Goal: Task Accomplishment & Management: Complete application form

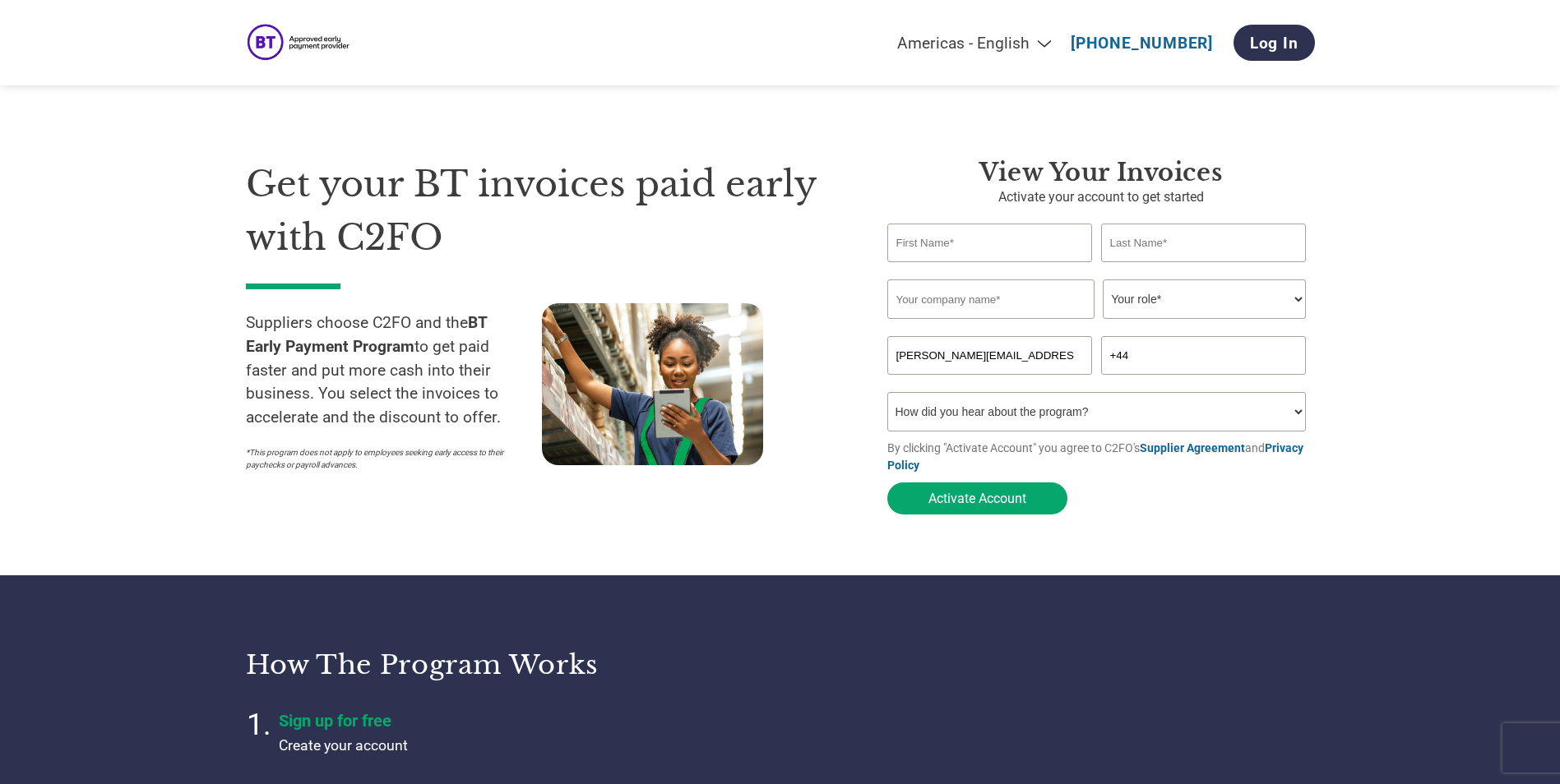
click at [973, 252] on input "text" at bounding box center [990, 242] width 206 height 39
type input "[PERSON_NAME]"
type input "Xiberras"
click at [1018, 302] on input "Kerv Communications Compliance Practice Limited" at bounding box center [991, 299] width 207 height 40
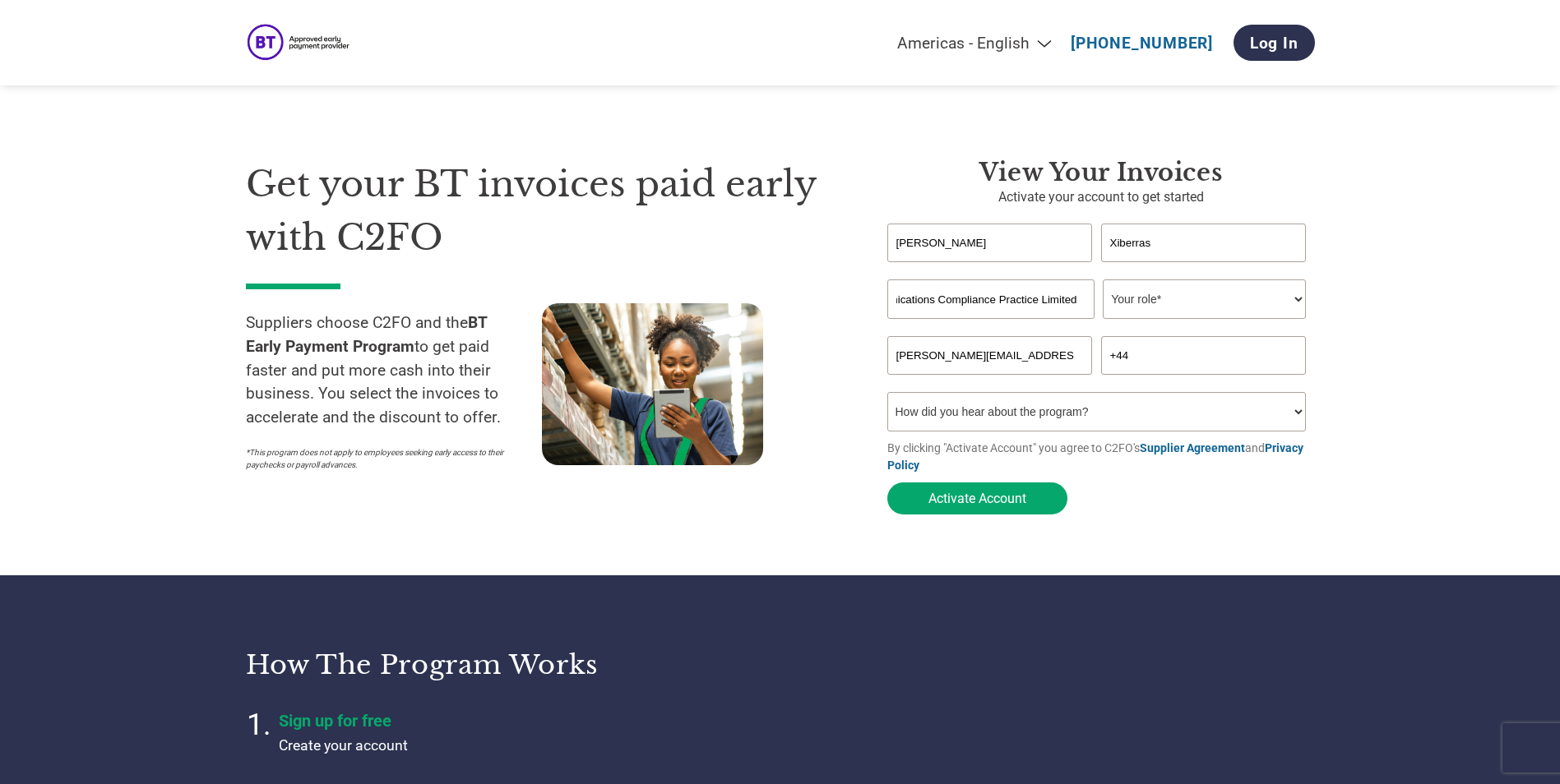
drag, startPoint x: 1068, startPoint y: 300, endPoint x: 1132, endPoint y: 302, distance: 64.0
click at [1132, 302] on div "Kerv Communications Compliance Practice Limited Your role* CFO Controller Credi…" at bounding box center [1101, 299] width 427 height 40
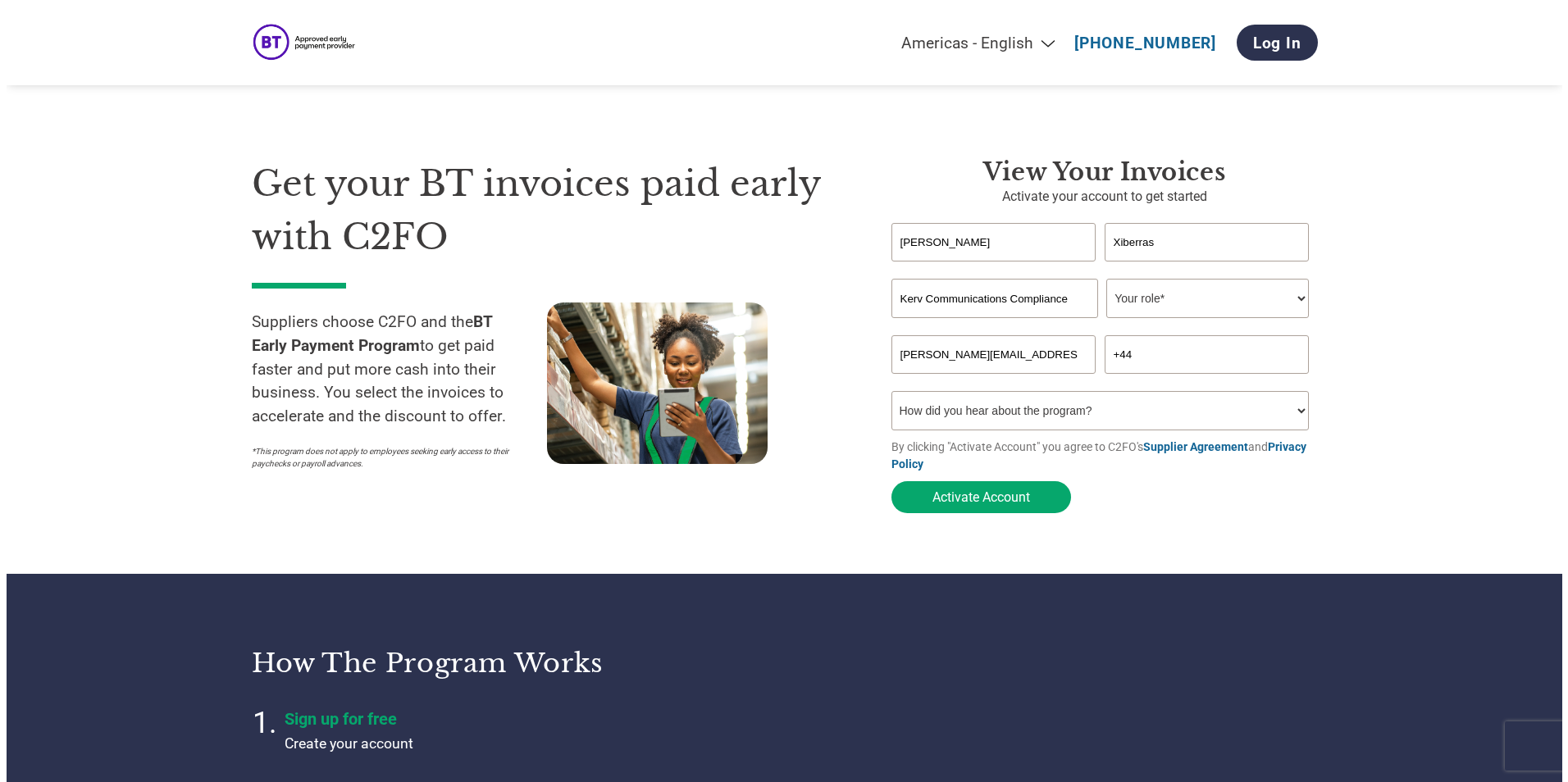
scroll to position [0, 0]
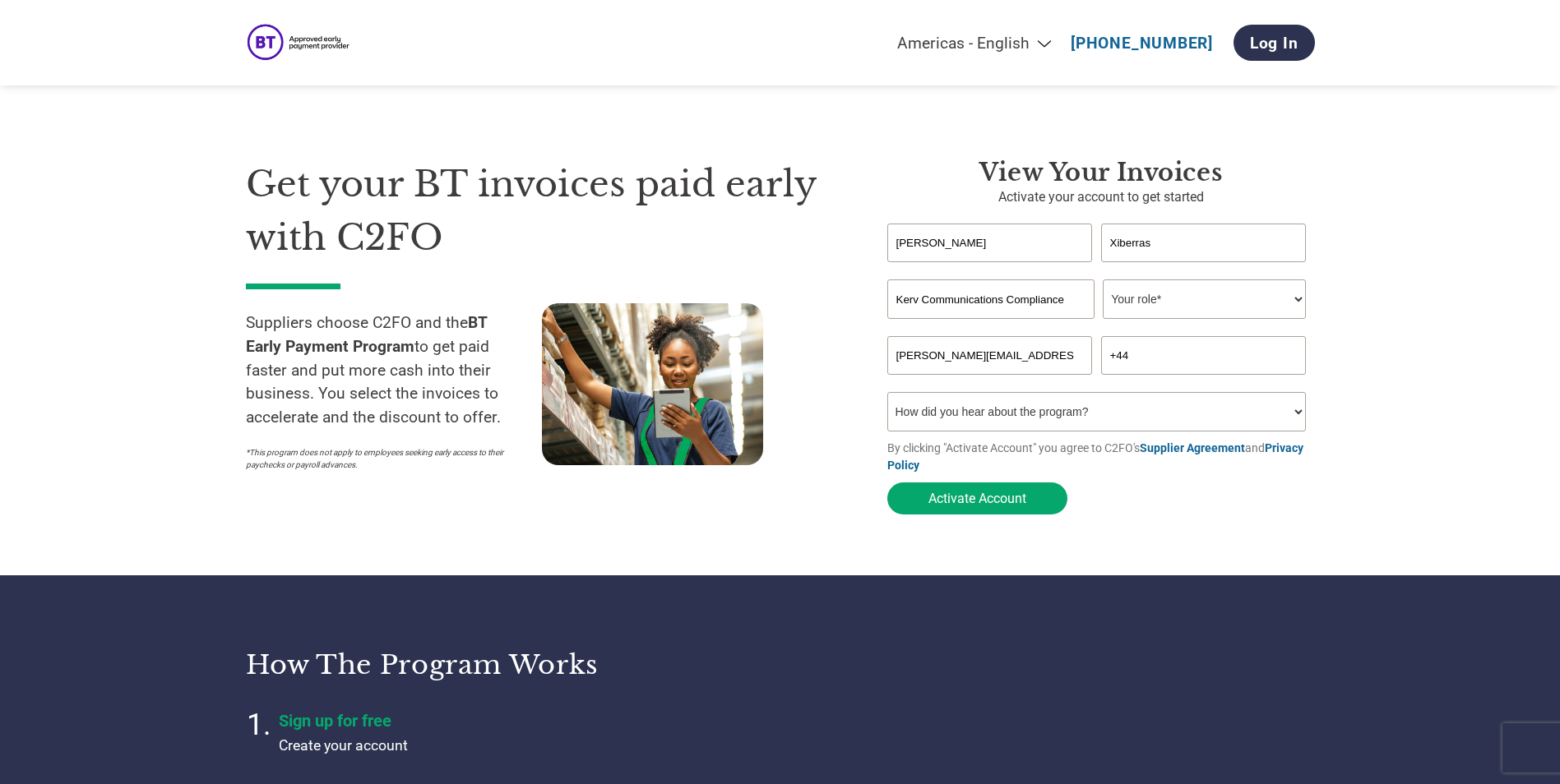
type input "Kerv Communications Compliance"
click at [1300, 306] on select "Your role* CFO Controller Credit Manager Finance Director Treasurer CEO Preside…" at bounding box center [1204, 299] width 203 height 40
select select "CONTROLLER"
click at [1103, 281] on select "Your role* CFO Controller Credit Manager Finance Director Treasurer CEO Preside…" at bounding box center [1204, 299] width 203 height 40
click at [981, 415] on select "How did you hear about the program? Received a letter Email Social Media Online…" at bounding box center [1097, 412] width 420 height 40
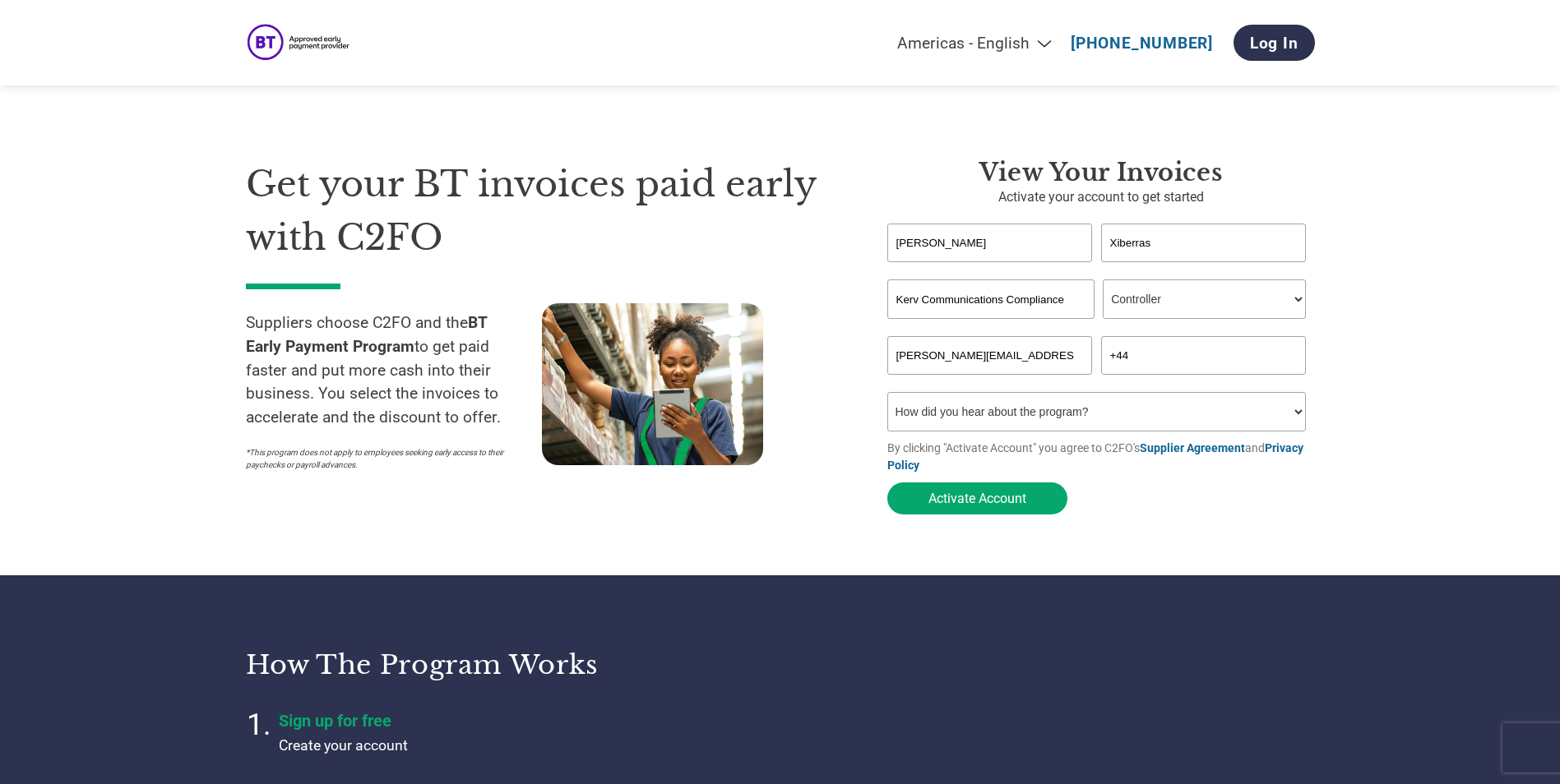
select select "Email"
click at [888, 397] on select "How did you hear about the program? Received a letter Email Social Media Online…" at bounding box center [1097, 412] width 420 height 40
click at [1005, 513] on button "Activate Account" at bounding box center [977, 499] width 180 height 32
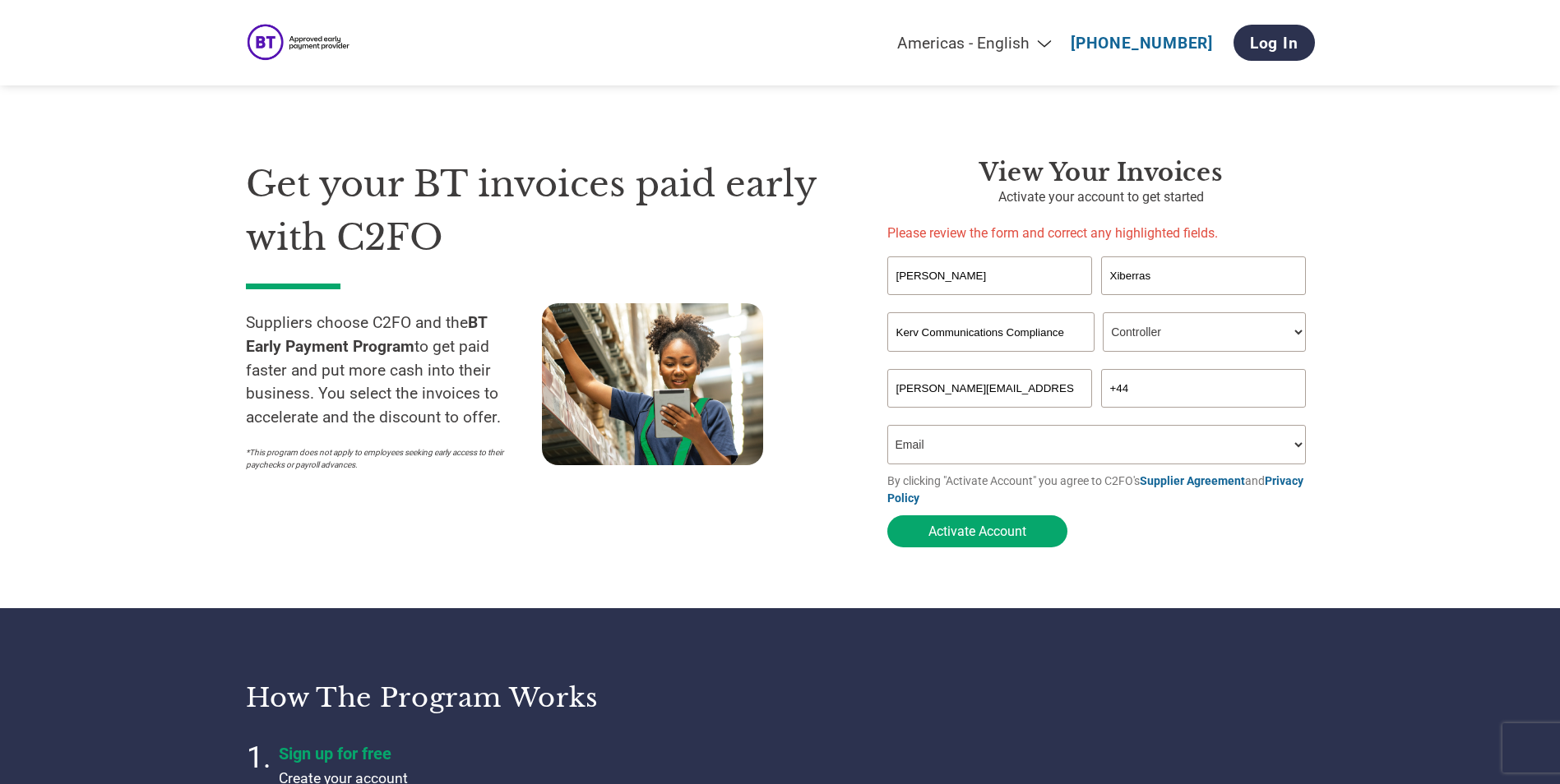
click at [1230, 396] on input "+44" at bounding box center [1203, 388] width 206 height 39
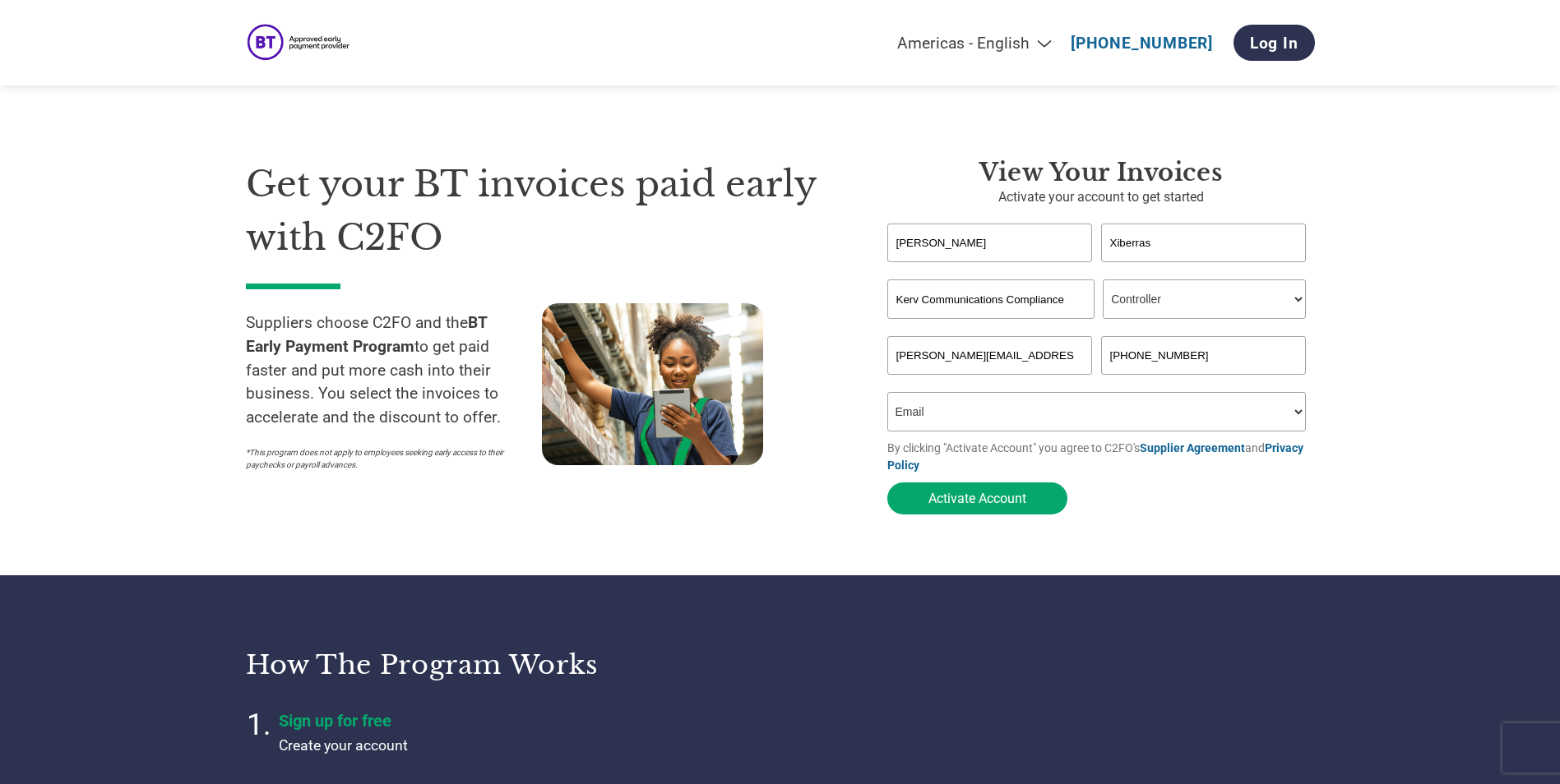
type input "[PHONE_NUMBER]"
click at [976, 520] on form "[PERSON_NAME] Invalid first name or first name is too long Invalid last name or…" at bounding box center [1101, 373] width 427 height 299
click at [983, 511] on button "Activate Account" at bounding box center [977, 499] width 180 height 32
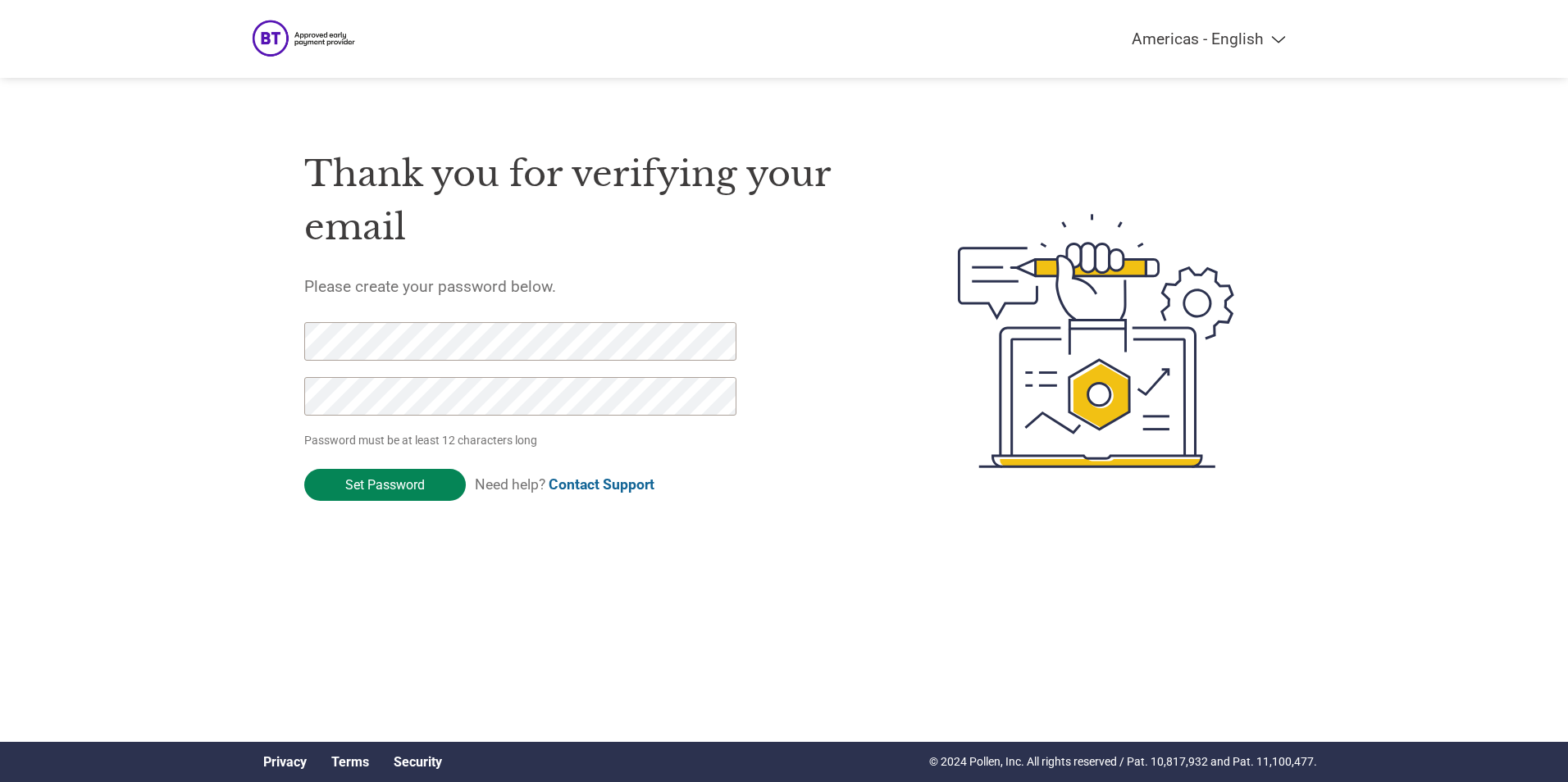
click at [395, 486] on input "Set Password" at bounding box center [384, 485] width 162 height 32
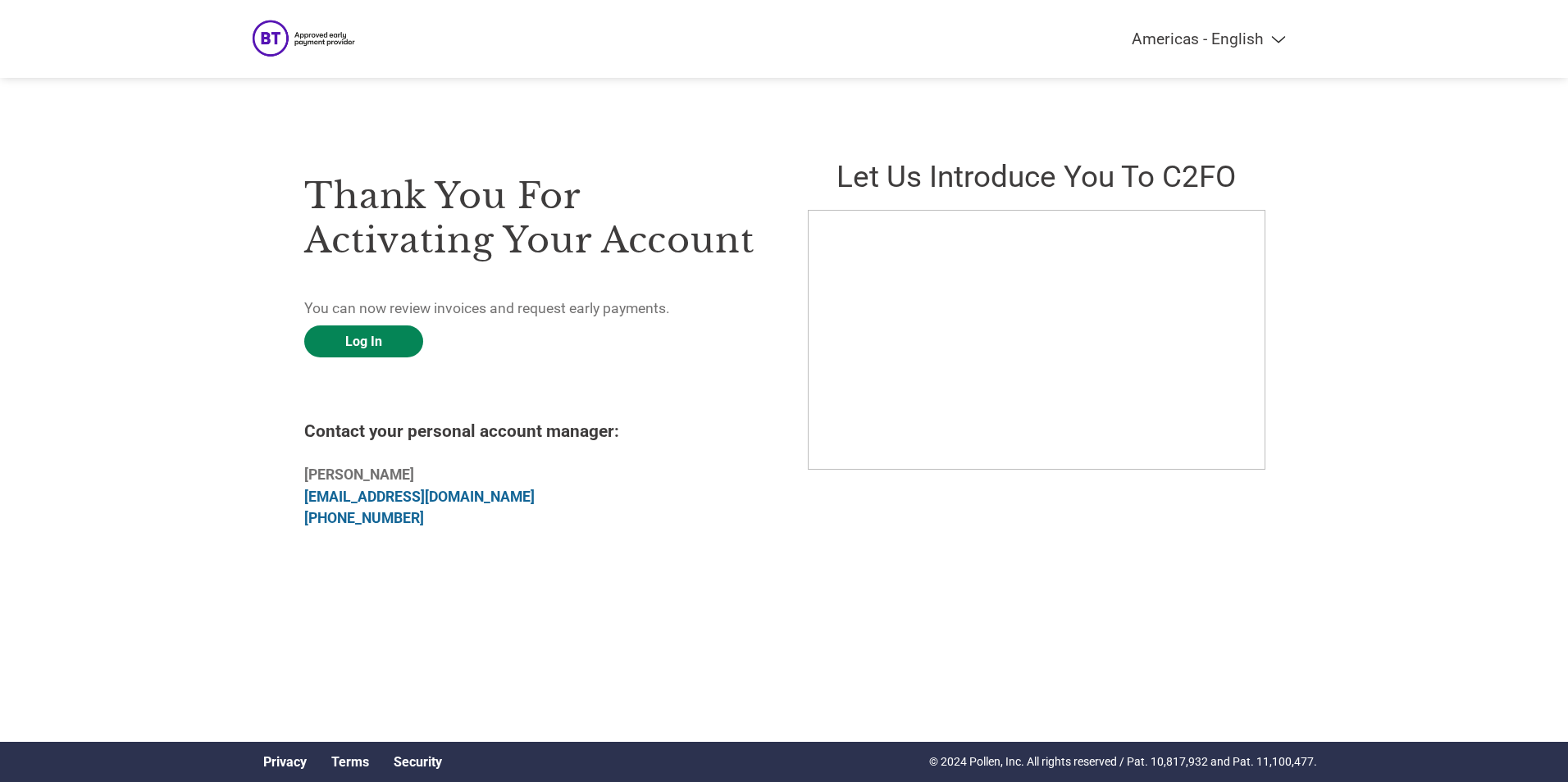
click at [379, 326] on link "Log In" at bounding box center [364, 342] width 119 height 32
